Goal: Task Accomplishment & Management: Use online tool/utility

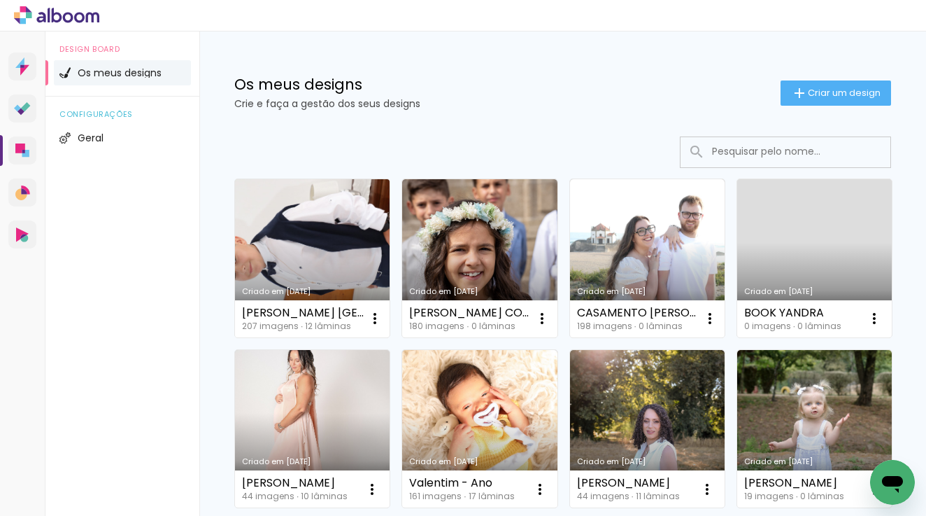
click at [348, 215] on link "Criado em [DATE]" at bounding box center [312, 258] width 155 height 158
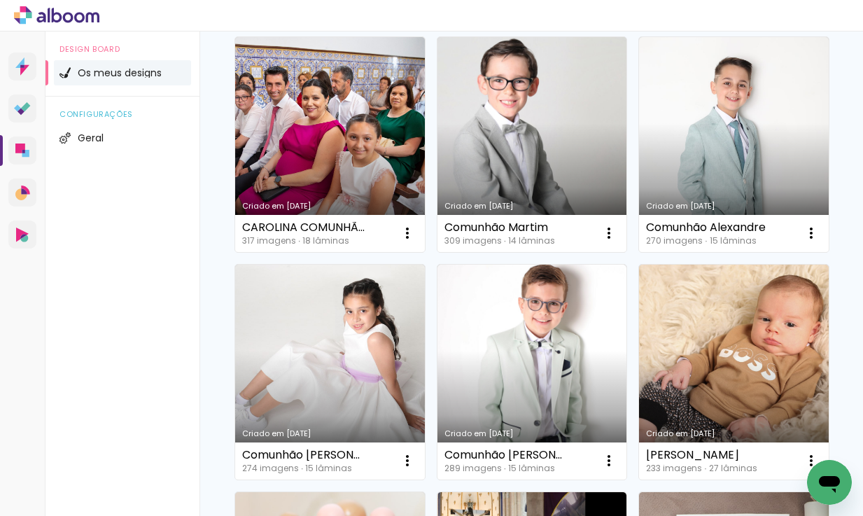
scroll to position [1314, 0]
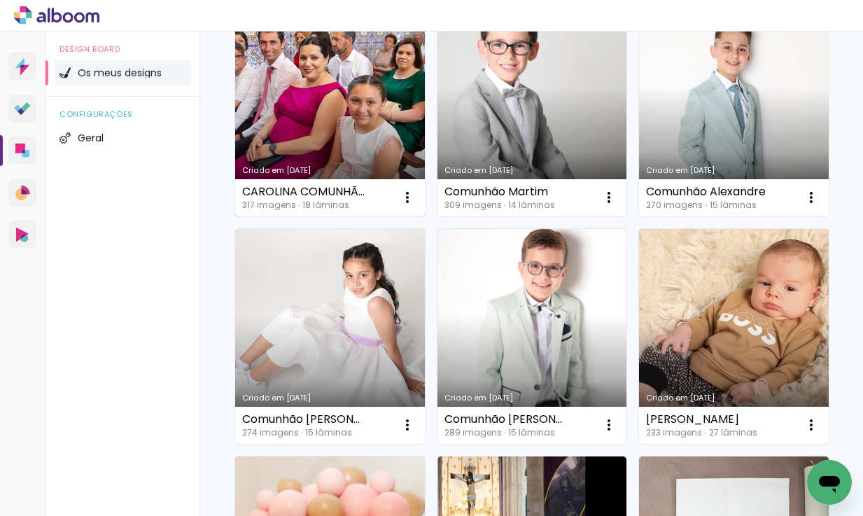
click at [264, 115] on link "Criado em [DATE]" at bounding box center [330, 108] width 190 height 215
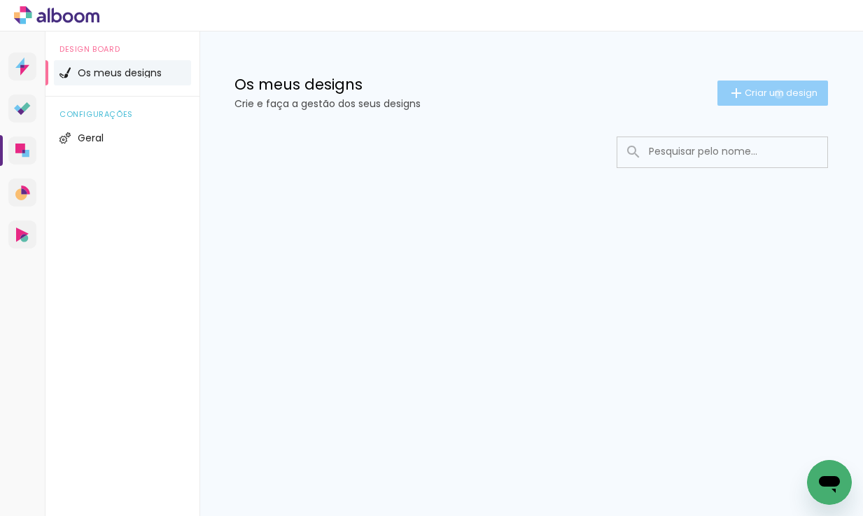
click at [777, 94] on span "Criar um design" at bounding box center [780, 92] width 73 height 9
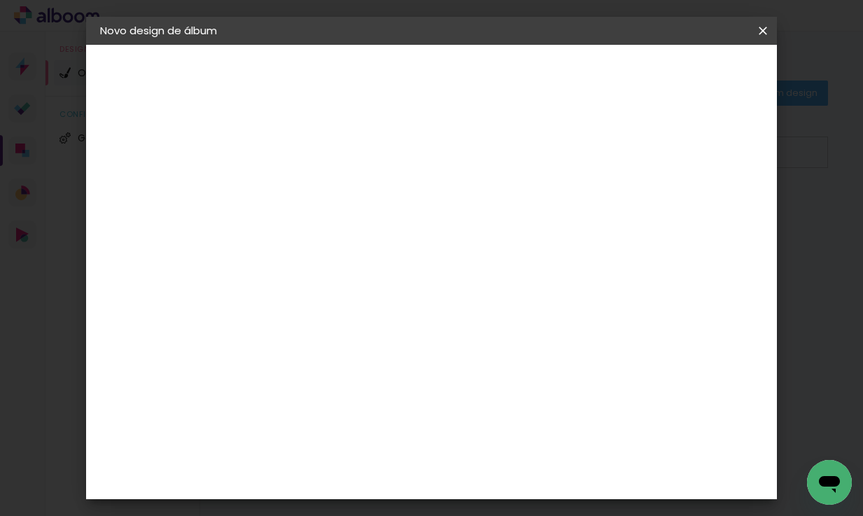
click at [334, 174] on paper-input-container "Título do álbum" at bounding box center [329, 189] width 10 height 36
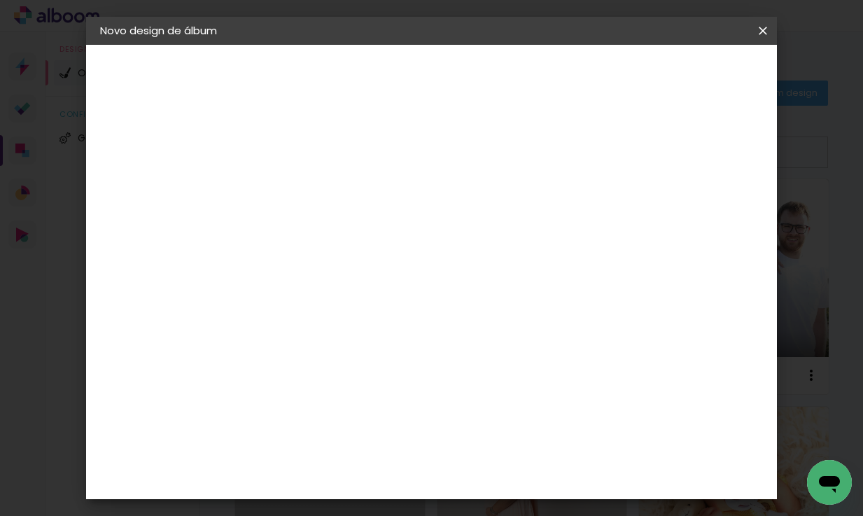
type input "d"
type input "[PERSON_NAME]"
type paper-input "[PERSON_NAME]"
click at [0, 0] on slot "Avançar" at bounding box center [0, 0] width 0 height 0
click at [411, 316] on div "DreambooksPro" at bounding box center [365, 316] width 91 height 11
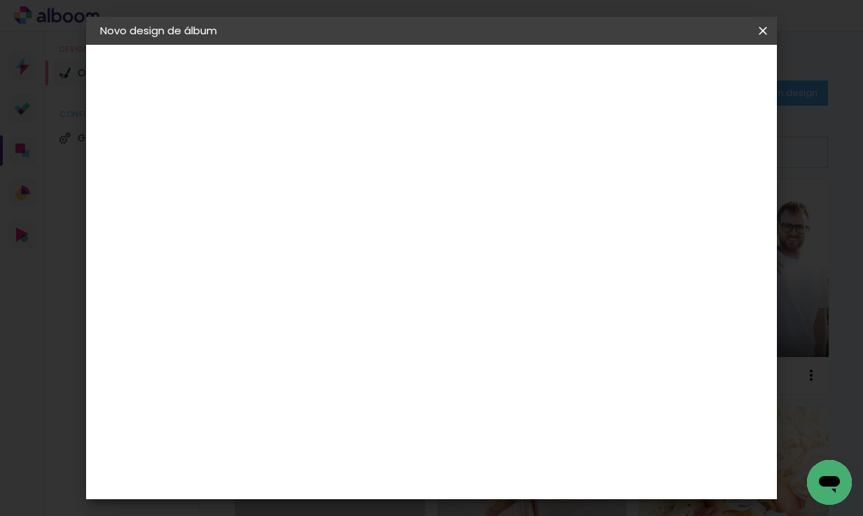
click at [534, 84] on paper-button "Avançar" at bounding box center [499, 74] width 69 height 24
click at [383, 233] on input "text" at bounding box center [356, 244] width 55 height 22
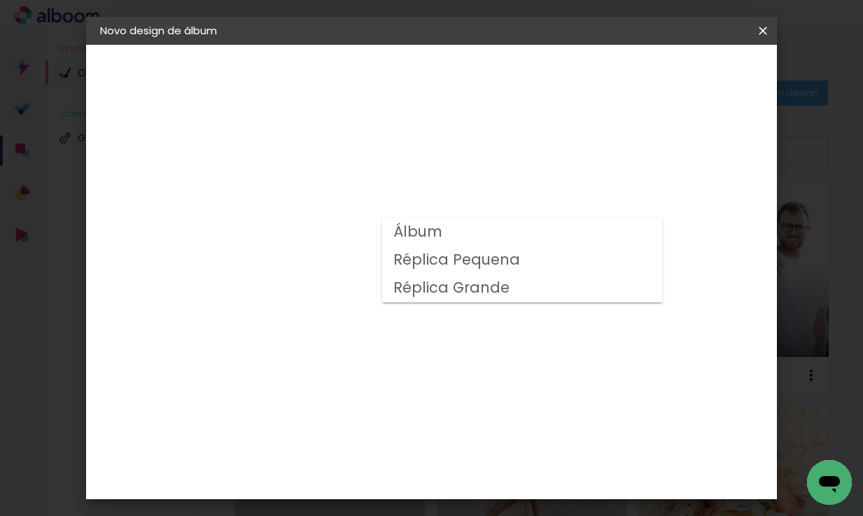
click at [503, 229] on paper-item "Álbum" at bounding box center [522, 232] width 280 height 28
type input "Álbum"
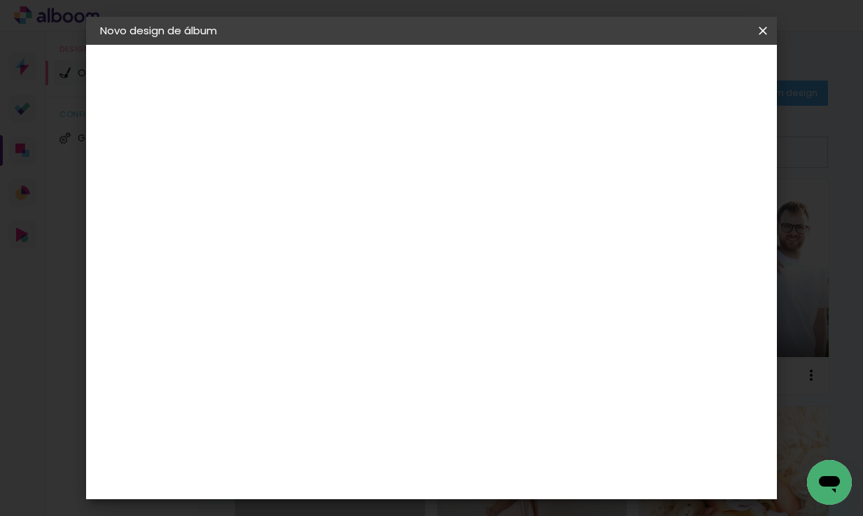
scroll to position [372, 0]
click at [423, 292] on span "25 × 25" at bounding box center [390, 306] width 65 height 29
click at [0, 0] on slot "Avançar" at bounding box center [0, 0] width 0 height 0
click at [685, 71] on span "Iniciar design" at bounding box center [653, 74] width 64 height 10
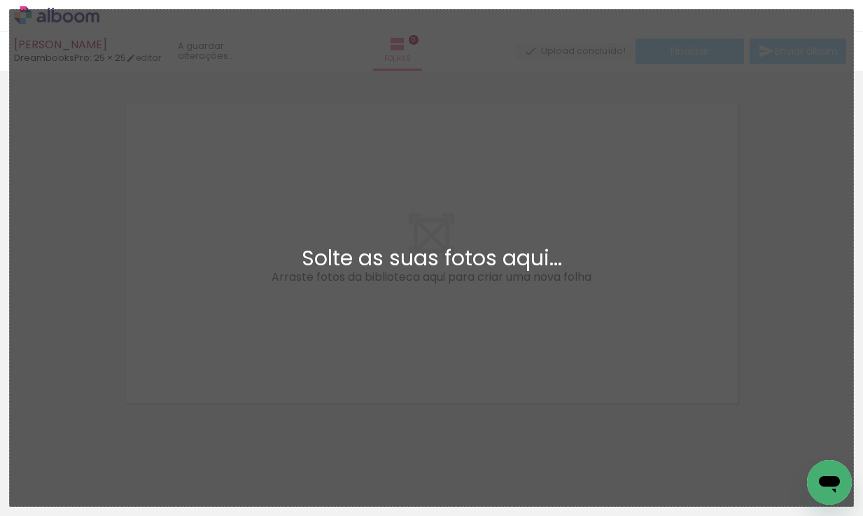
scroll to position [17, 0]
drag, startPoint x: 635, startPoint y: 1, endPoint x: 523, endPoint y: -122, distance: 166.9
click at [523, 0] on html "link( href="../../bower_components/polymer/polymer.html" rel="import" ) picture…" at bounding box center [431, 258] width 863 height 516
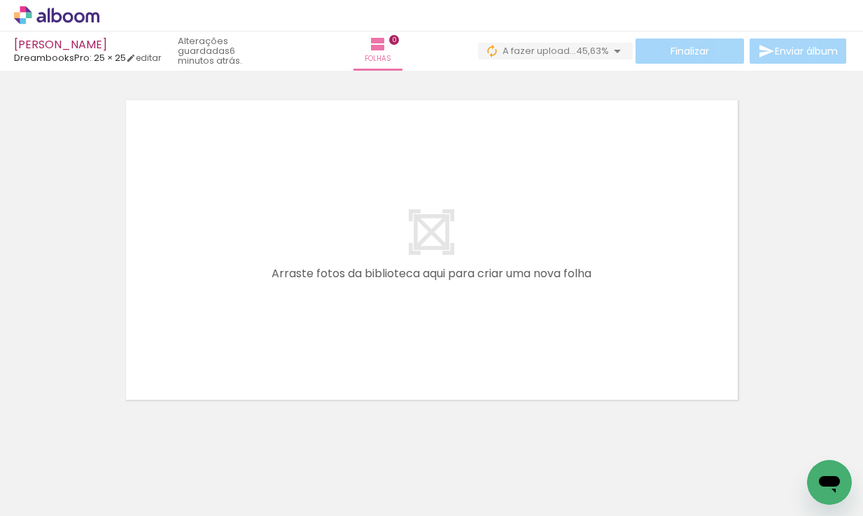
scroll to position [0, 0]
